Goal: Task Accomplishment & Management: Manage account settings

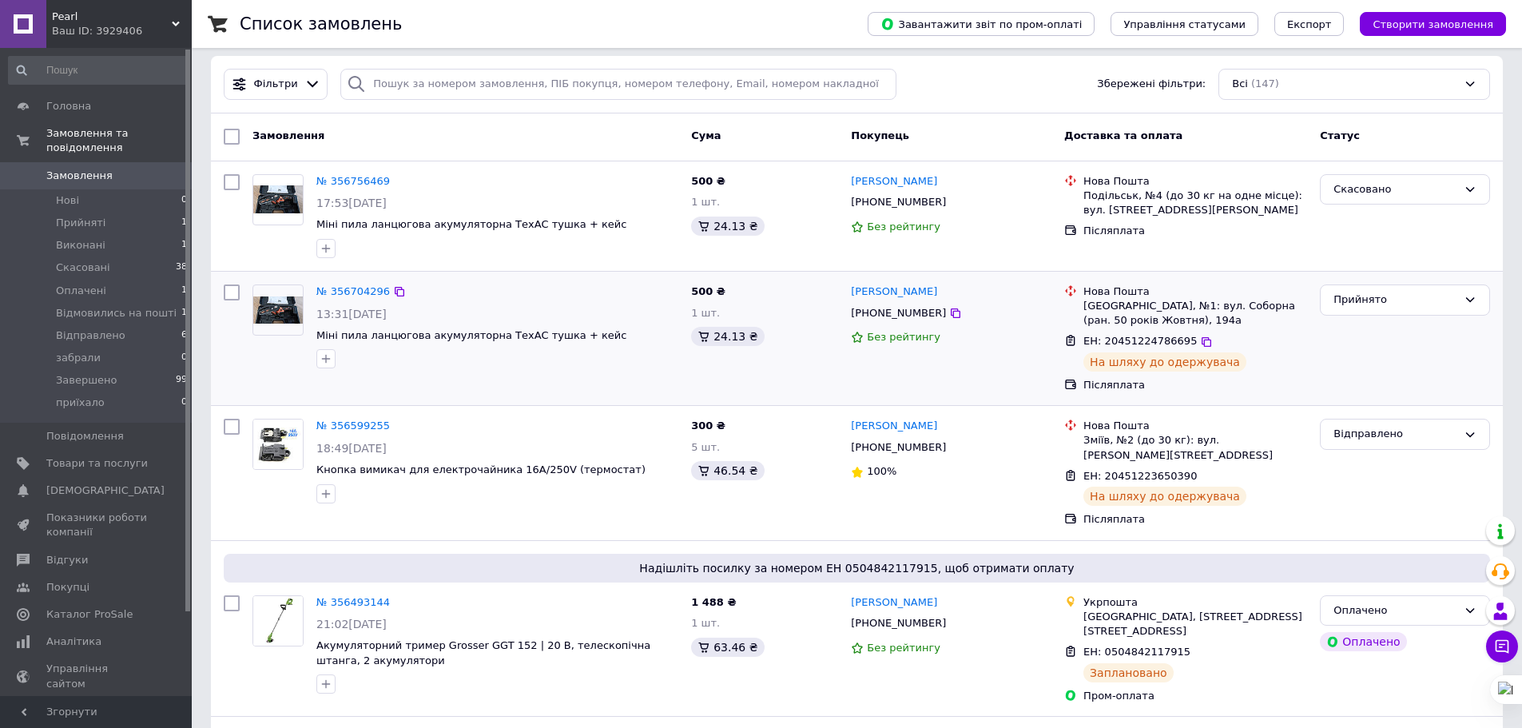
scroll to position [80, 0]
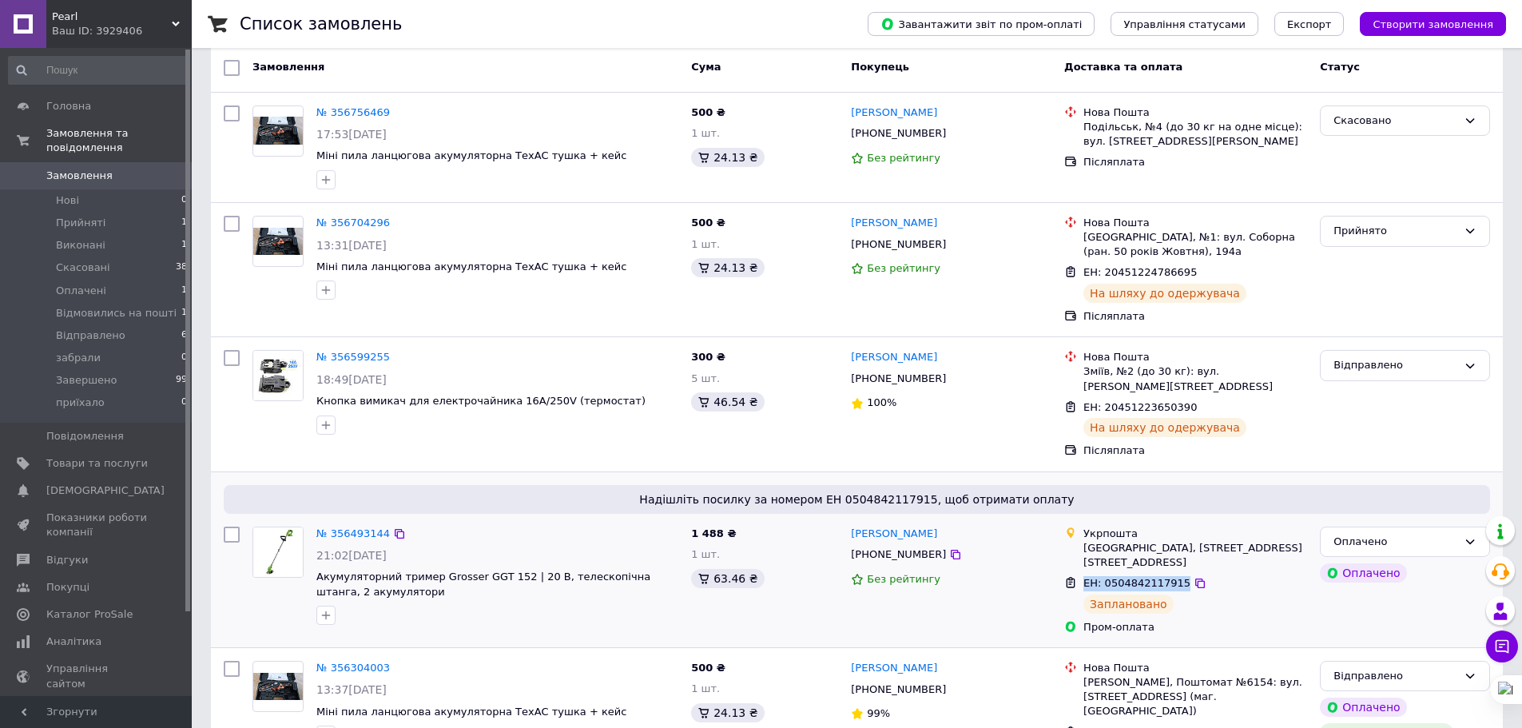
drag, startPoint x: 1084, startPoint y: 552, endPoint x: 1172, endPoint y: 555, distance: 87.9
click at [1172, 577] on span "ЕН: 0504842117915" at bounding box center [1137, 583] width 107 height 12
click at [1321, 602] on div "Оплачено Оплачено" at bounding box center [1405, 580] width 183 height 121
click at [889, 527] on link "[PERSON_NAME]" at bounding box center [894, 534] width 86 height 15
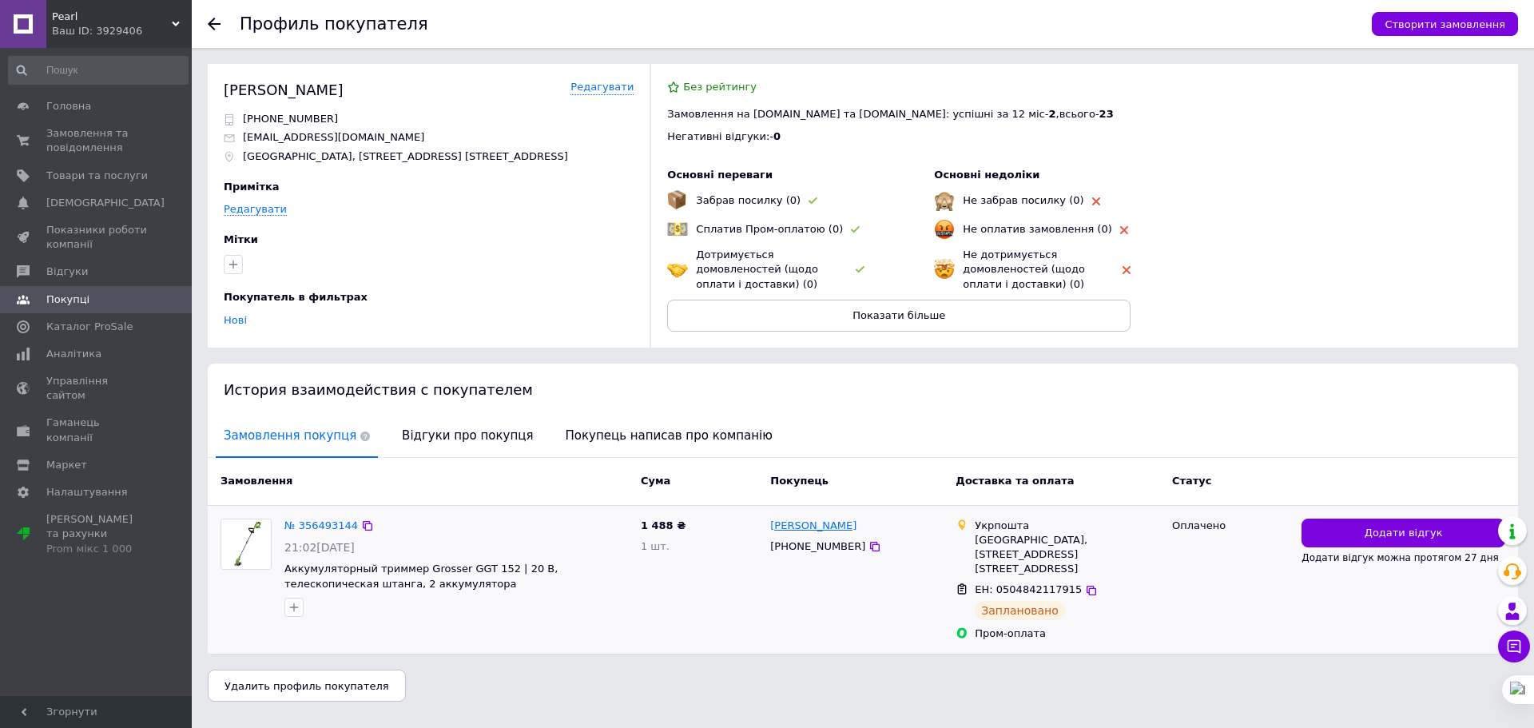
click at [800, 526] on link "[PERSON_NAME]" at bounding box center [813, 526] width 86 height 15
click at [214, 22] on icon at bounding box center [214, 24] width 13 height 13
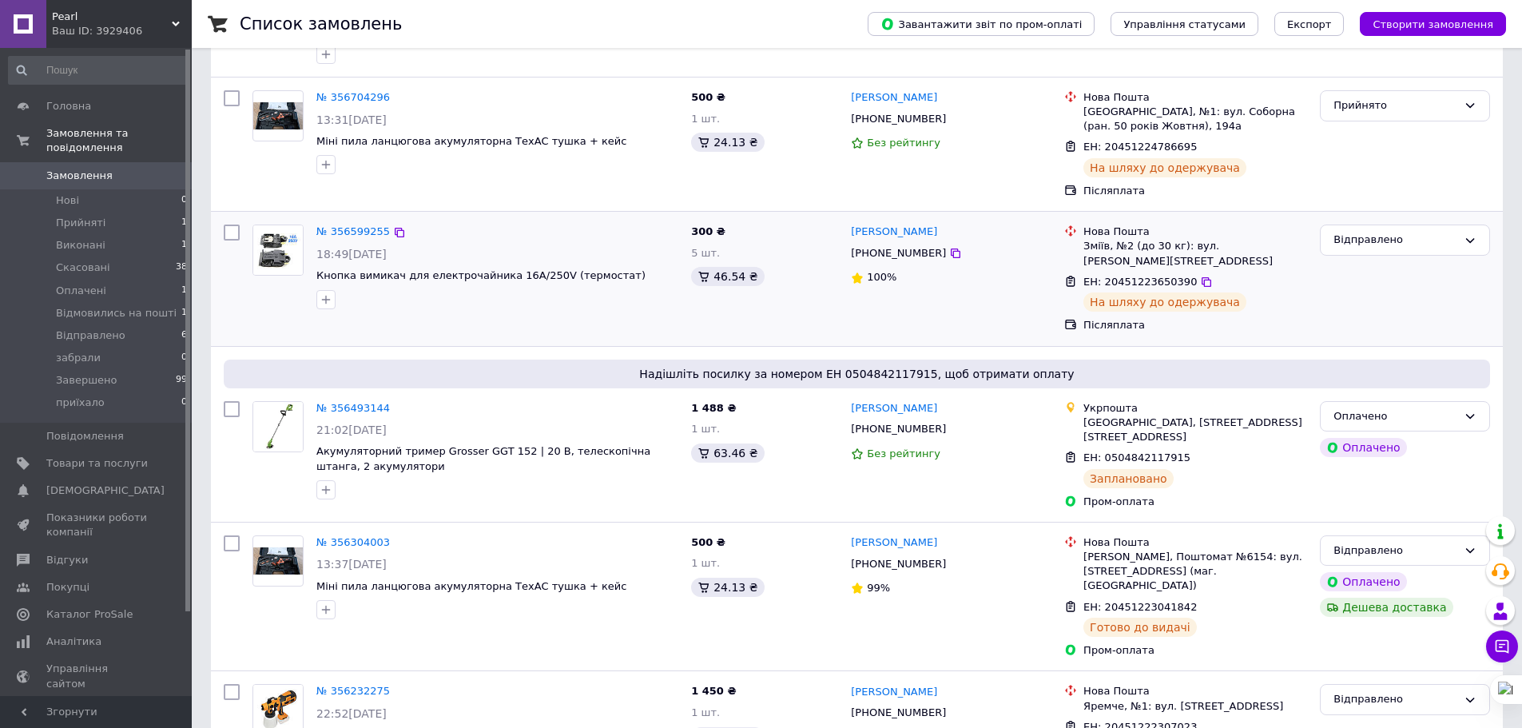
scroll to position [240, 0]
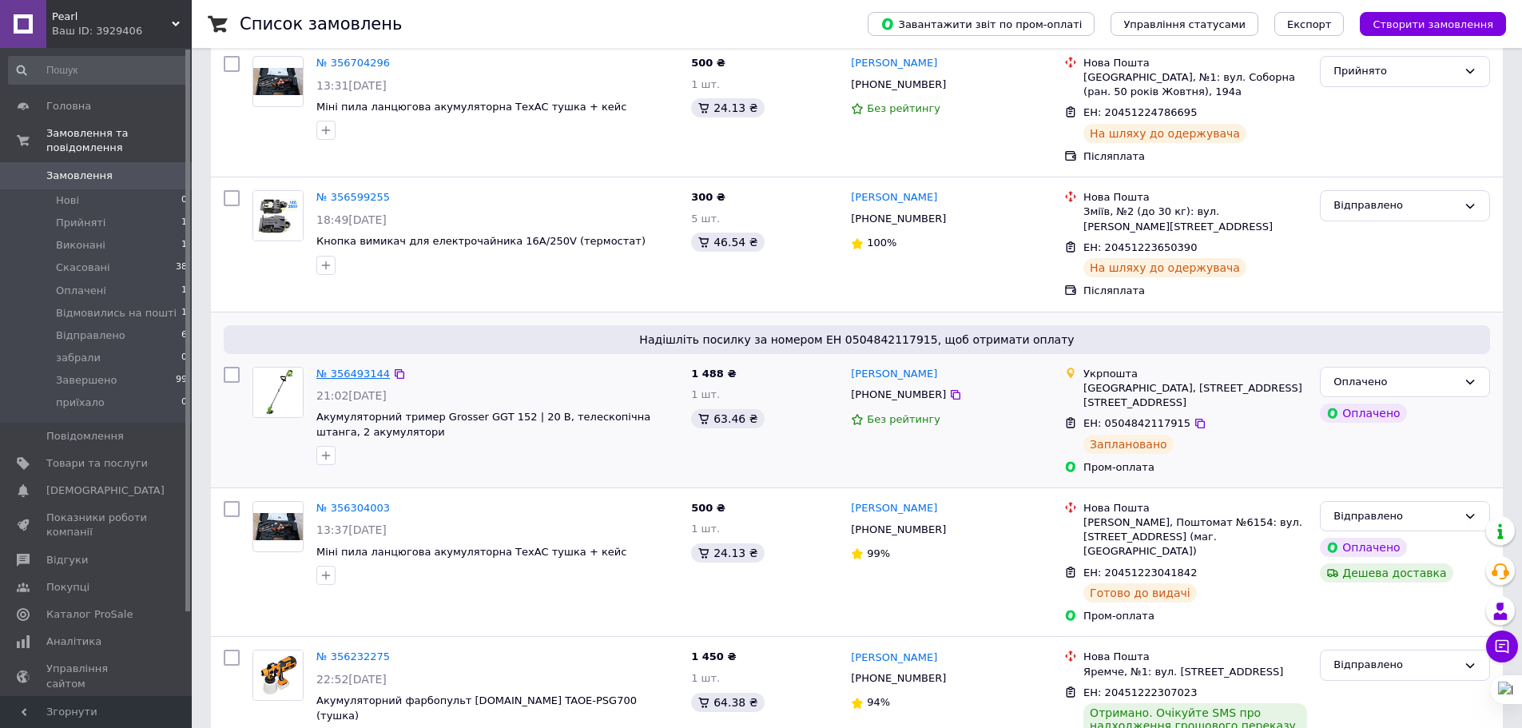
click at [363, 368] on link "№ 356493144" at bounding box center [353, 374] width 74 height 12
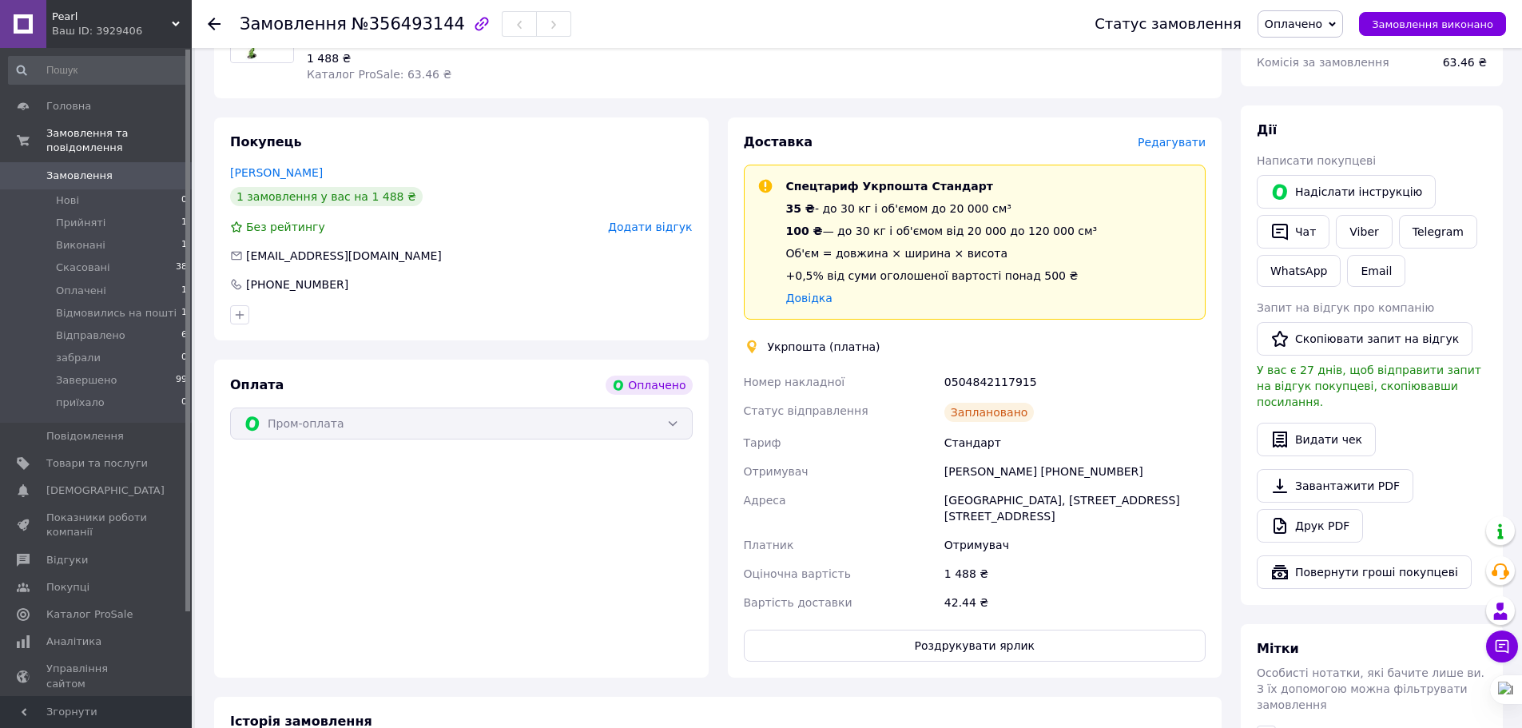
scroll to position [240, 0]
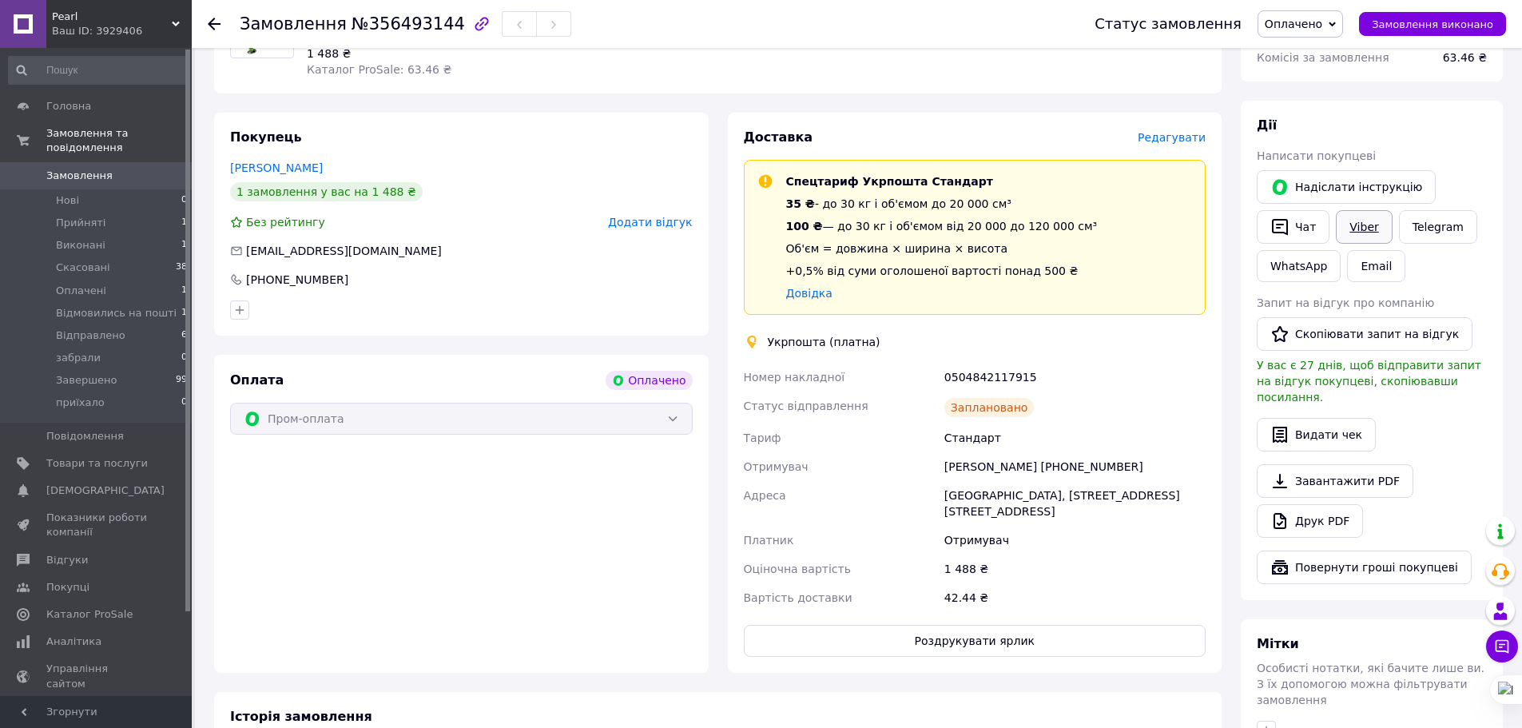
click at [1357, 221] on link "Viber" at bounding box center [1364, 227] width 56 height 34
click at [930, 26] on div "Замовлення №356493144" at bounding box center [651, 24] width 823 height 48
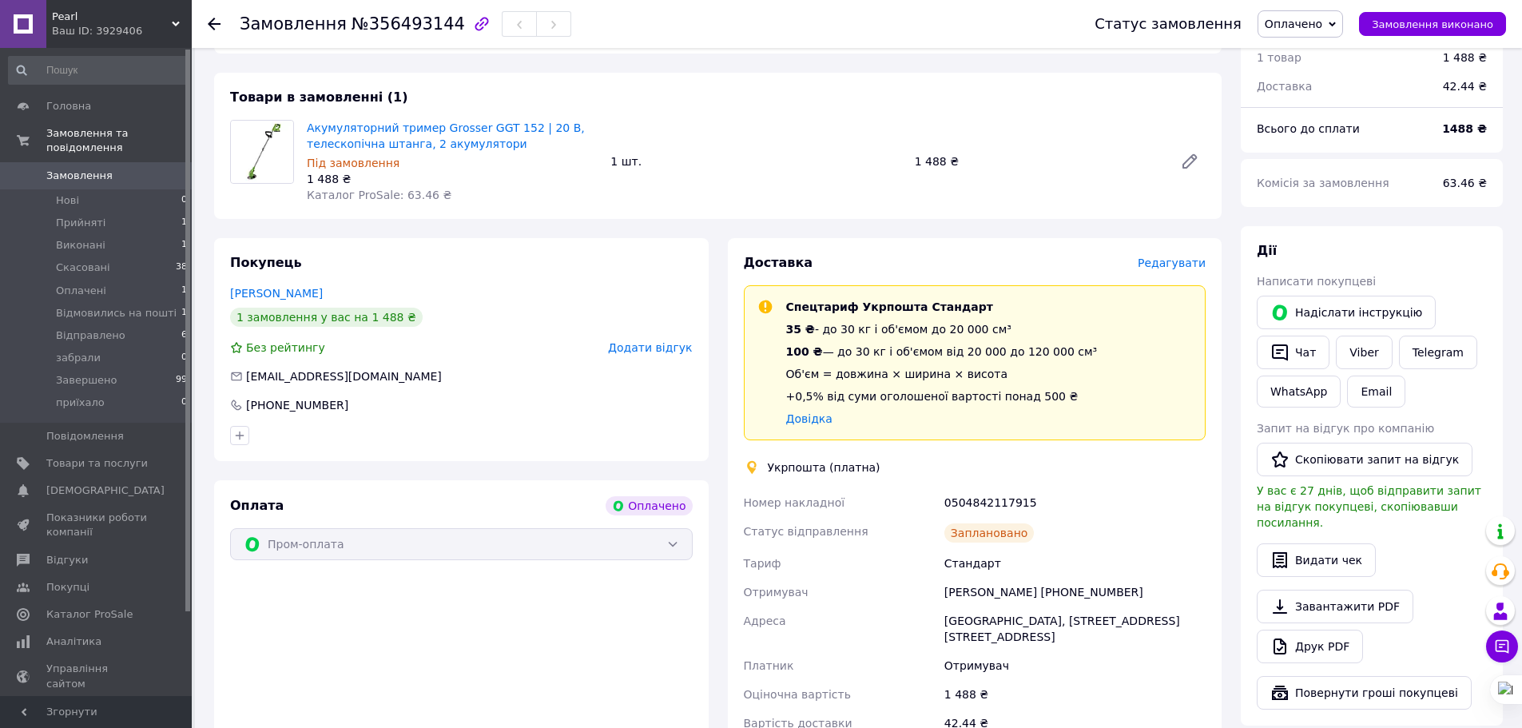
scroll to position [0, 0]
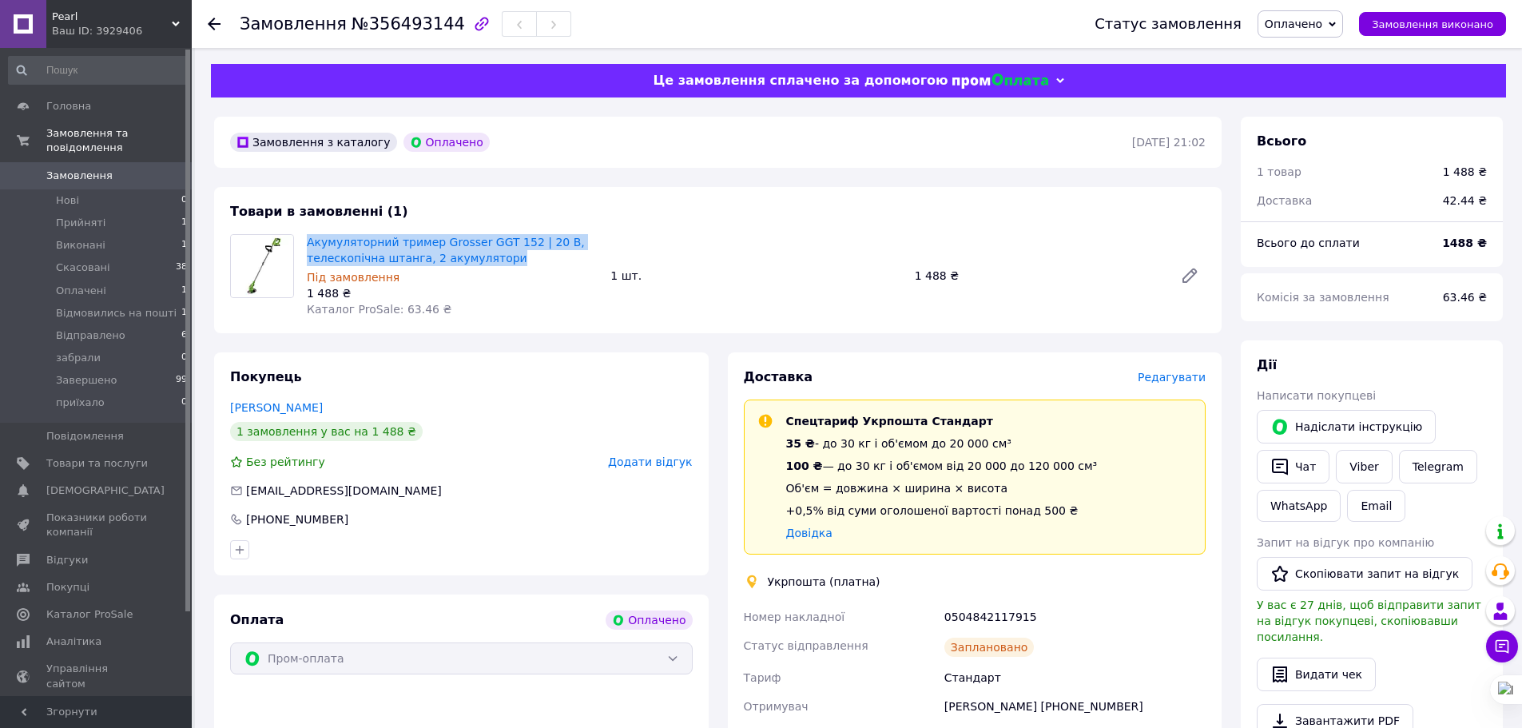
drag, startPoint x: 305, startPoint y: 241, endPoint x: 497, endPoint y: 257, distance: 192.5
click at [497, 257] on div "Акумуляторний тример Grosser GGT 152 | 20 В, телескопічна штанга, 2 акумулятори…" at bounding box center [452, 276] width 304 height 90
drag, startPoint x: 497, startPoint y: 257, endPoint x: 514, endPoint y: 259, distance: 17.0
click at [498, 257] on span "Акумуляторний тример Grosser GGT 152 | 20 В, телескопічна штанга, 2 акумулятори" at bounding box center [452, 250] width 291 height 32
copy link "Акумуляторний тример Grosser GGT 152 | 20 В, телескопічна штанга, 2 акумулятори"
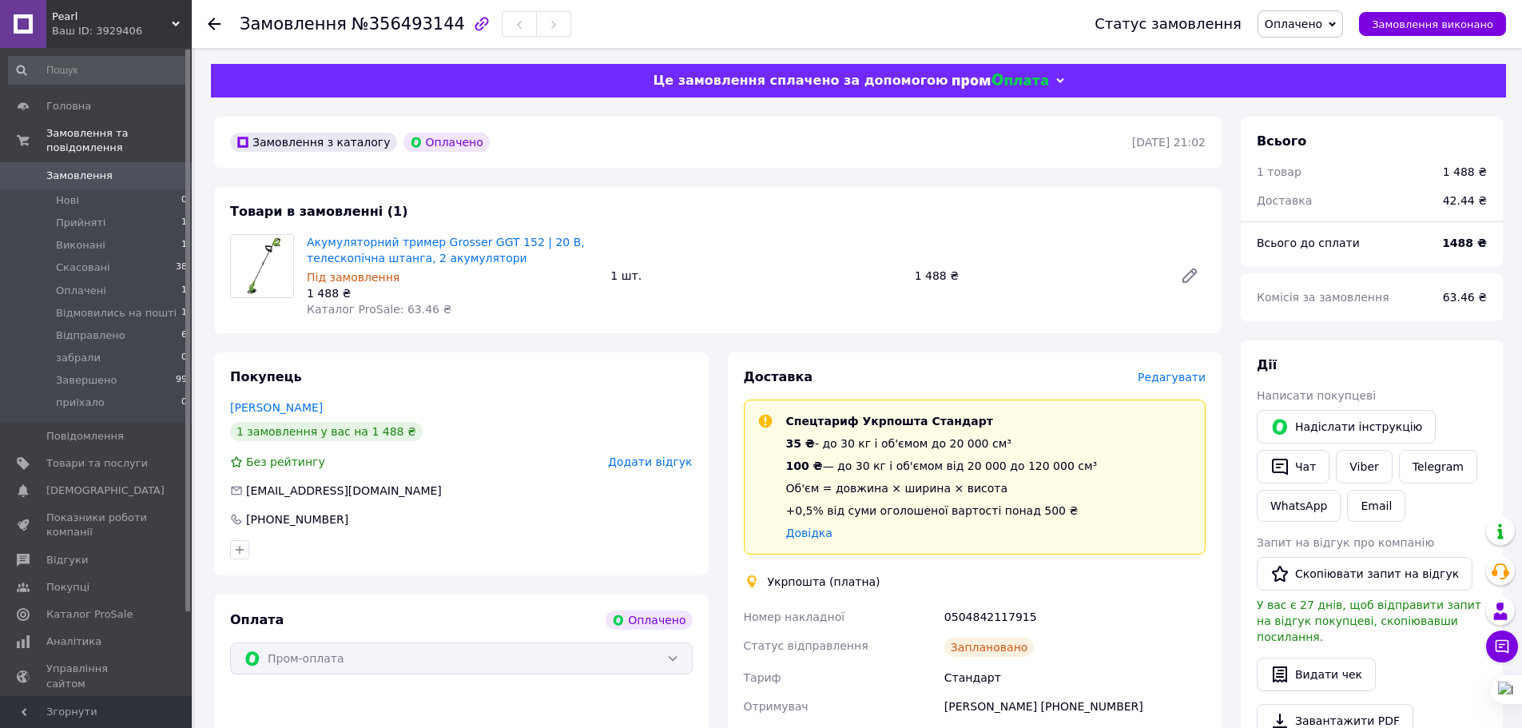
click at [876, 662] on div "Статус відправлення" at bounding box center [841, 647] width 201 height 32
click at [747, 581] on icon at bounding box center [752, 582] width 10 height 14
drag, startPoint x: 1026, startPoint y: 616, endPoint x: 745, endPoint y: 576, distance: 284.1
click at [745, 576] on div "Доставка Редагувати Спецтариф Укрпошта Стандарт 35 ₴ - до 30 кг і об'ємом до 20…" at bounding box center [975, 632] width 463 height 528
copy div "Укрпошта (платна) Номер накладної 0504842117915"
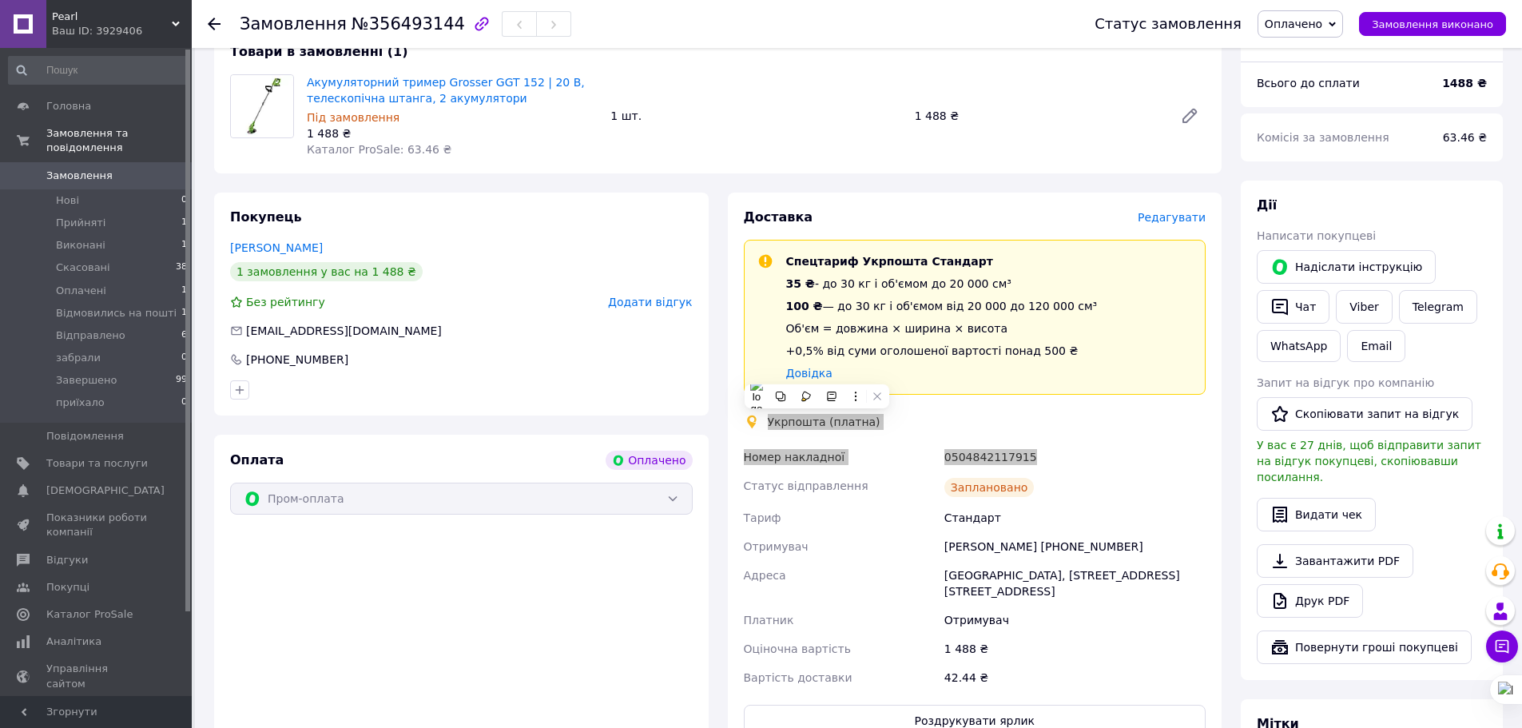
scroll to position [240, 0]
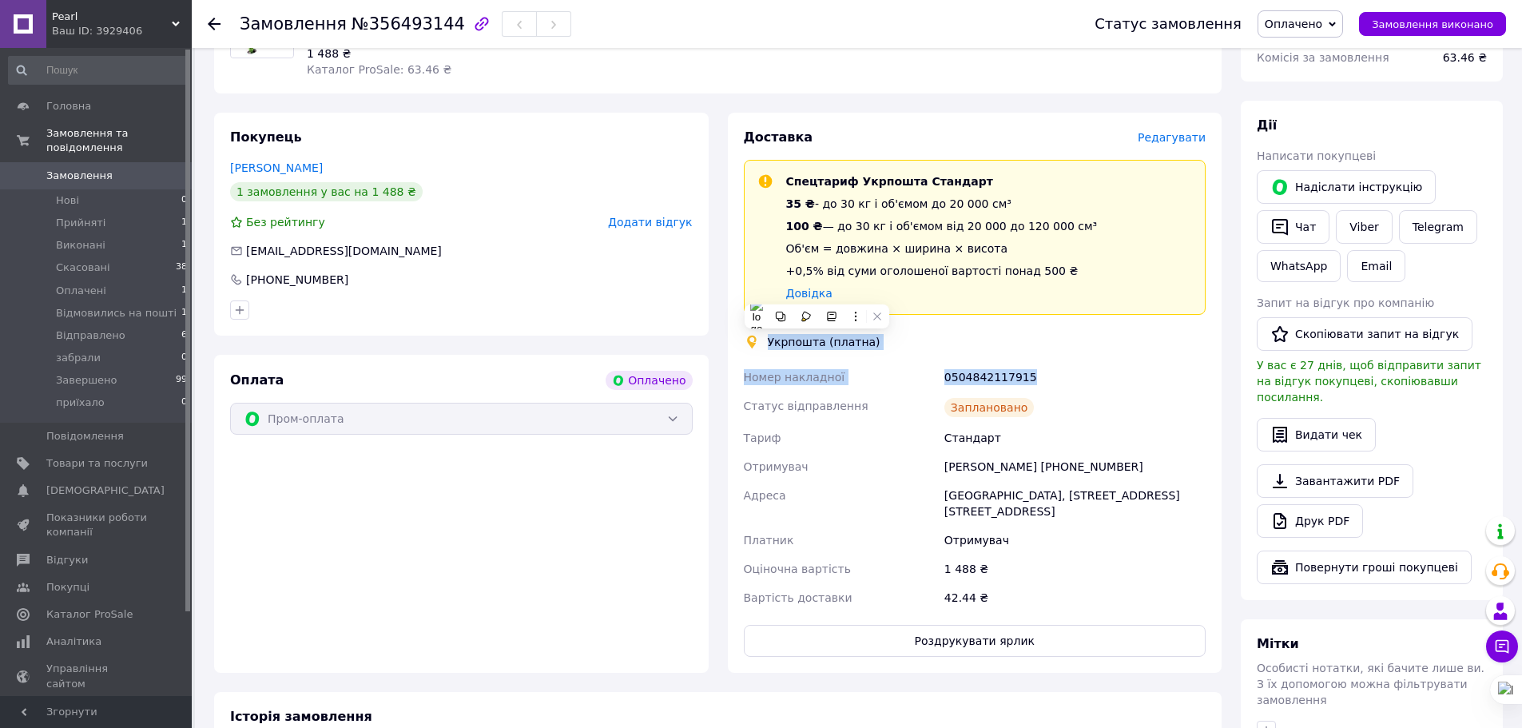
click at [614, 537] on div "Оплата Оплачено Пром-оплата" at bounding box center [461, 514] width 495 height 318
click at [90, 169] on span "Замовлення" at bounding box center [79, 176] width 66 height 14
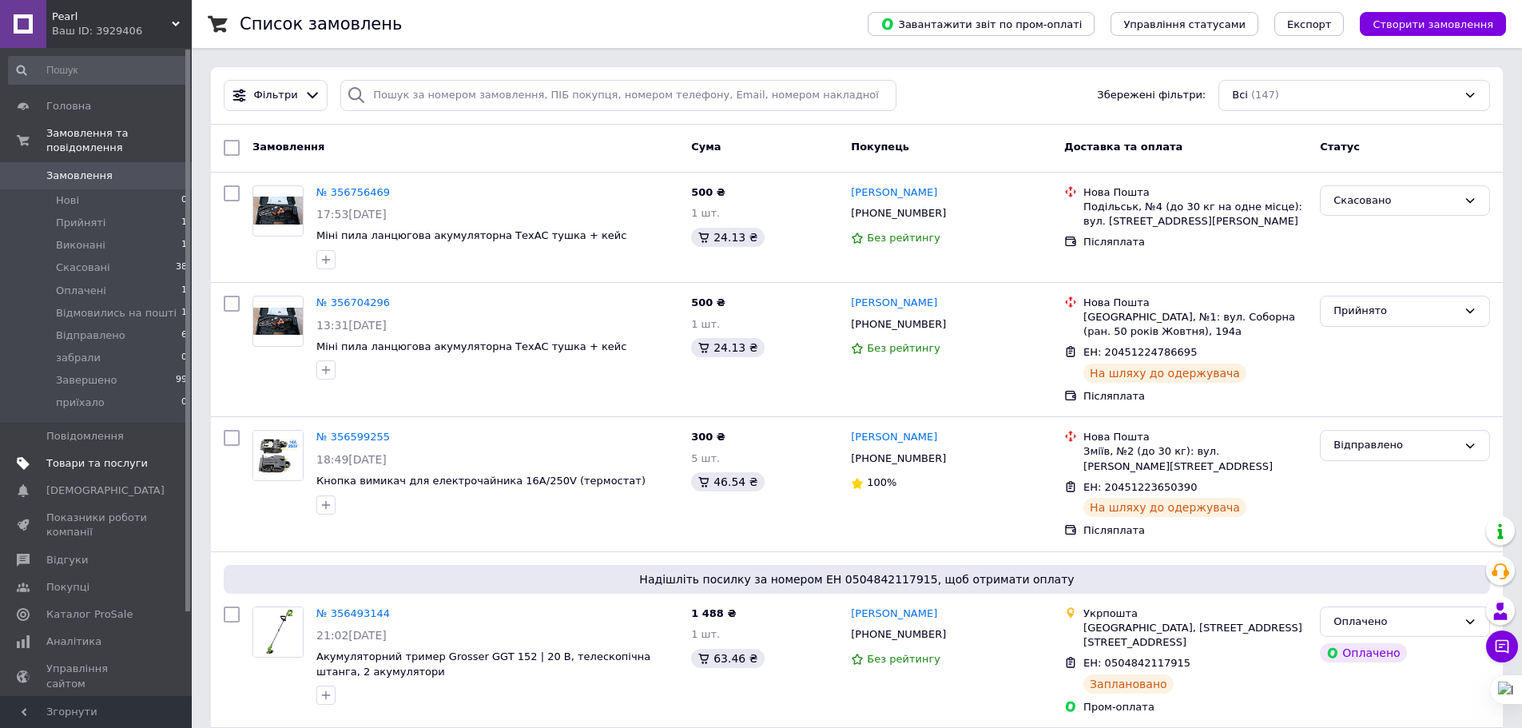
click at [103, 456] on span "Товари та послуги" at bounding box center [96, 463] width 101 height 14
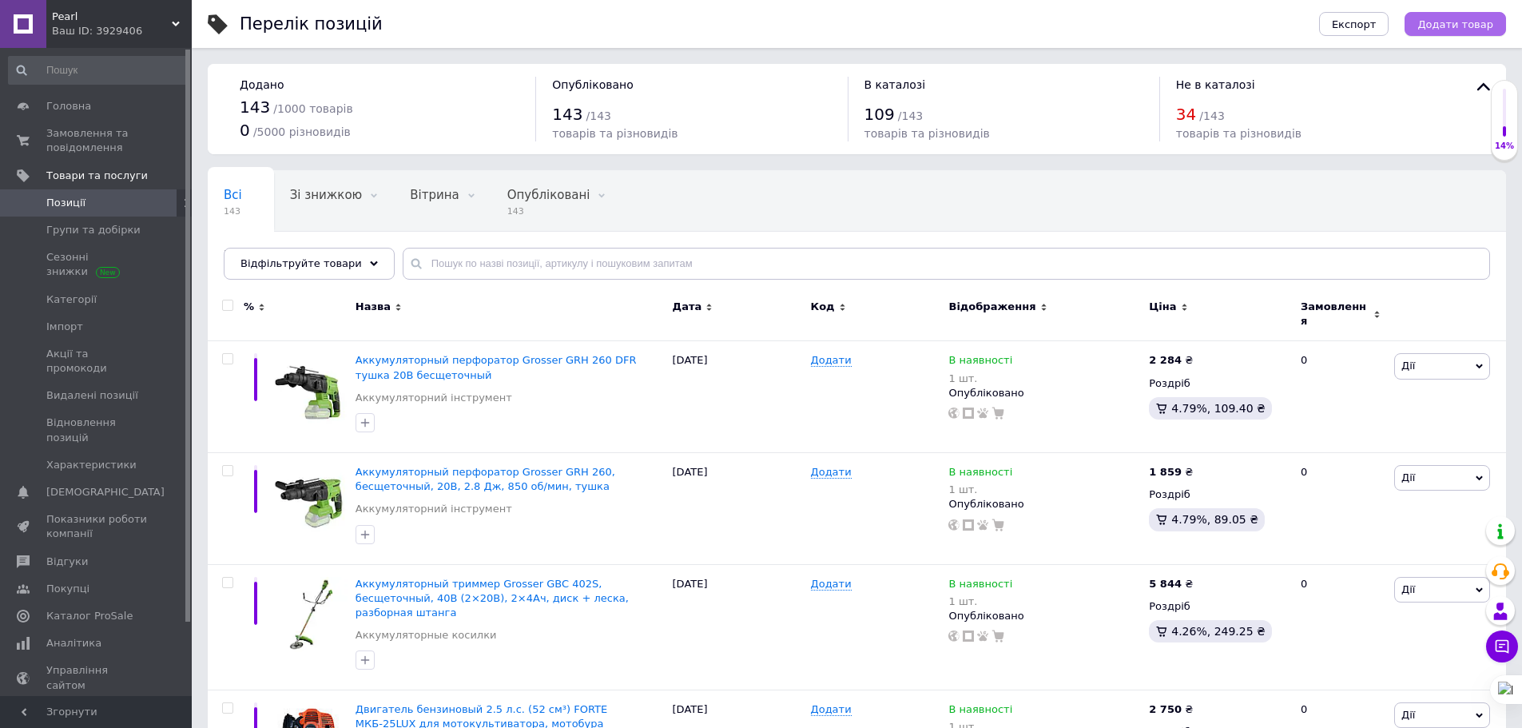
click at [1475, 18] on span "Додати товар" at bounding box center [1456, 24] width 76 height 12
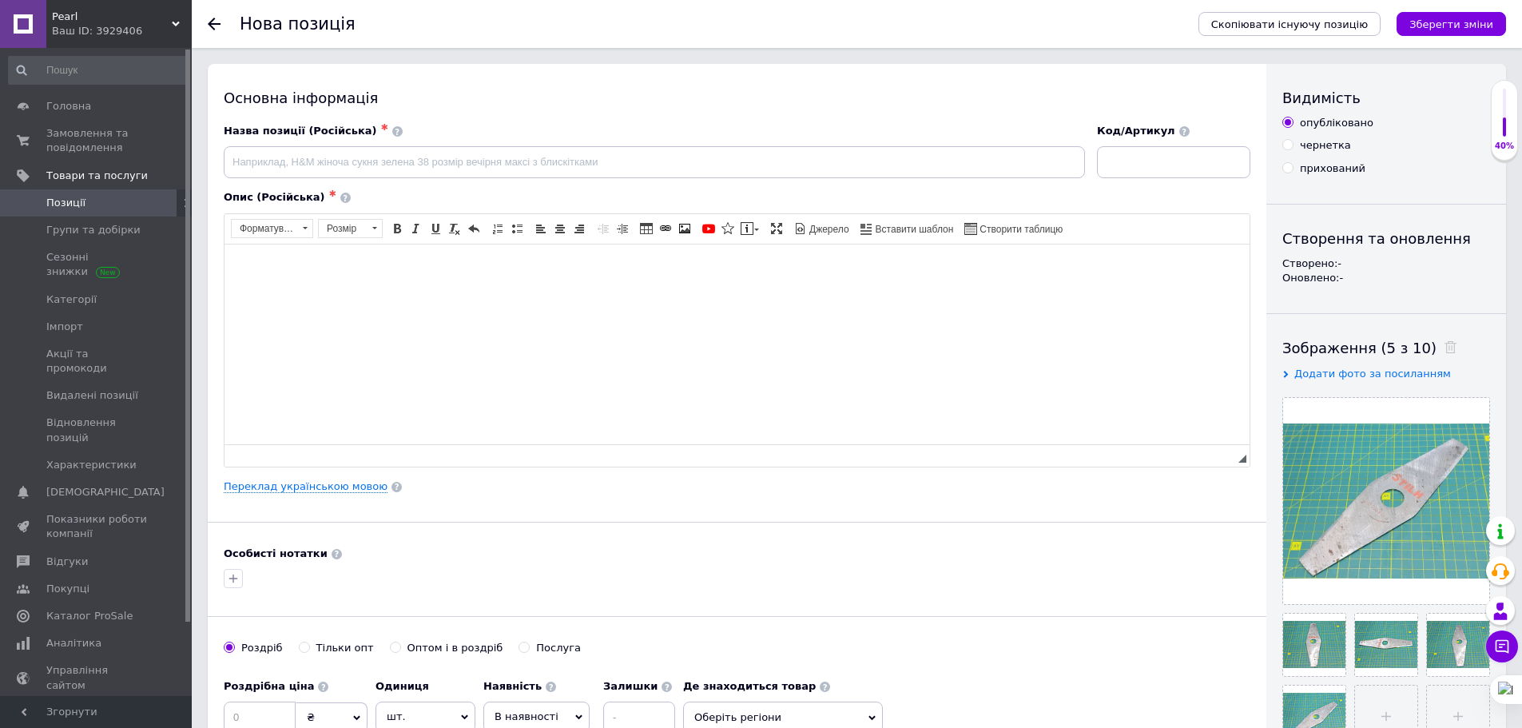
click at [296, 292] on html at bounding box center [737, 268] width 1025 height 49
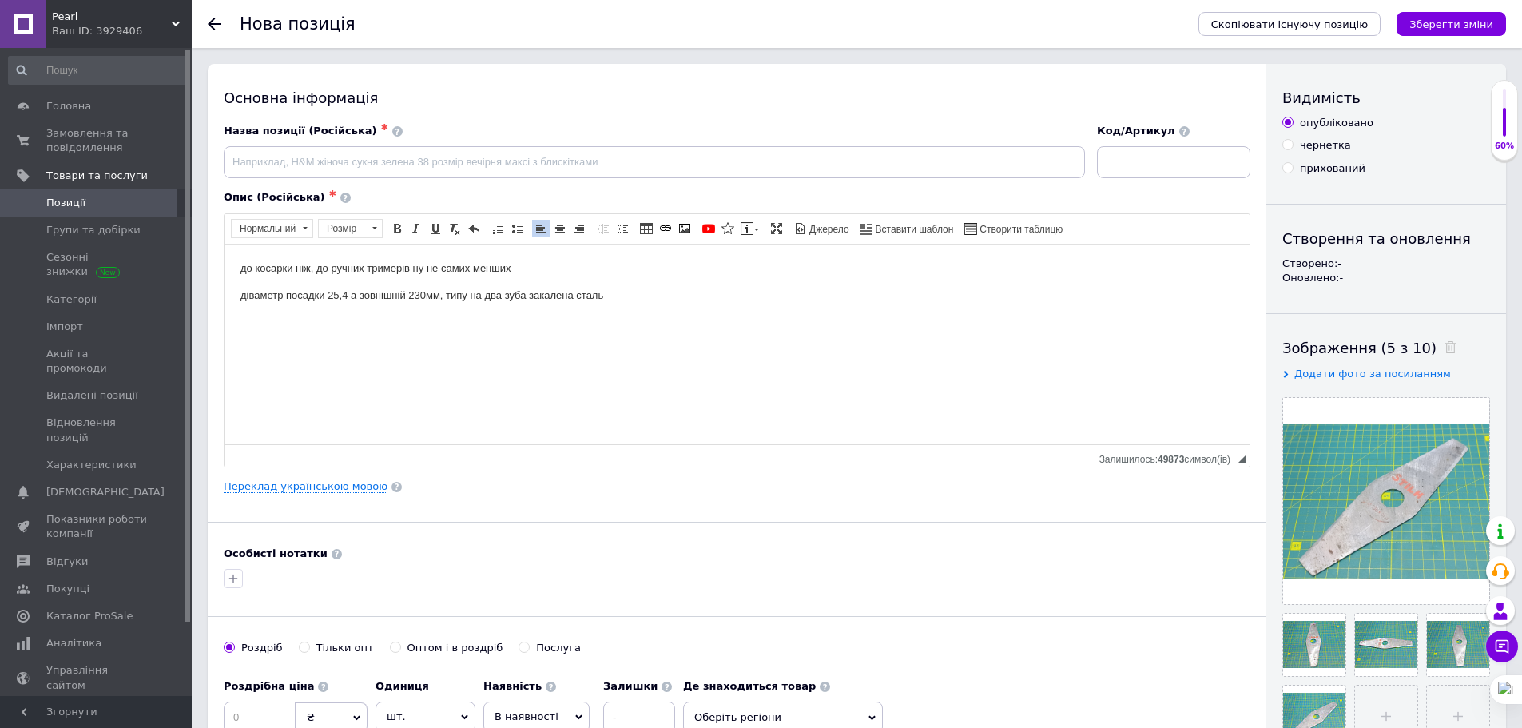
click at [1328, 146] on div "чернетка" at bounding box center [1325, 145] width 51 height 14
click at [1293, 146] on input "чернетка" at bounding box center [1288, 144] width 10 height 10
radio input "true"
click at [1466, 24] on icon "Зберегти зміни" at bounding box center [1452, 24] width 84 height 12
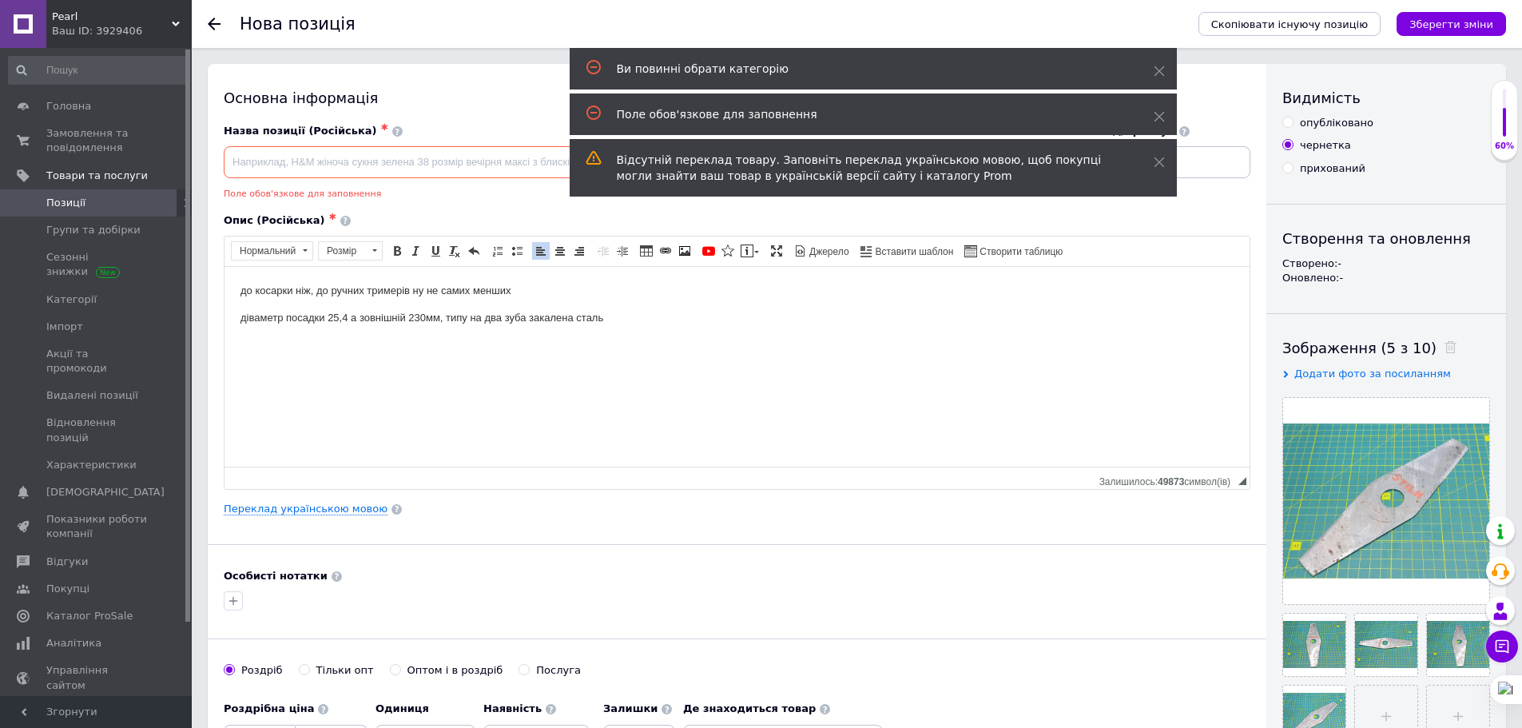
click at [822, 336] on html "до косарки ніж, до ручних тримерів ну не самих менших діваметр посадки 25,4 а з…" at bounding box center [737, 304] width 1025 height 76
